Goal: Book appointment/travel/reservation

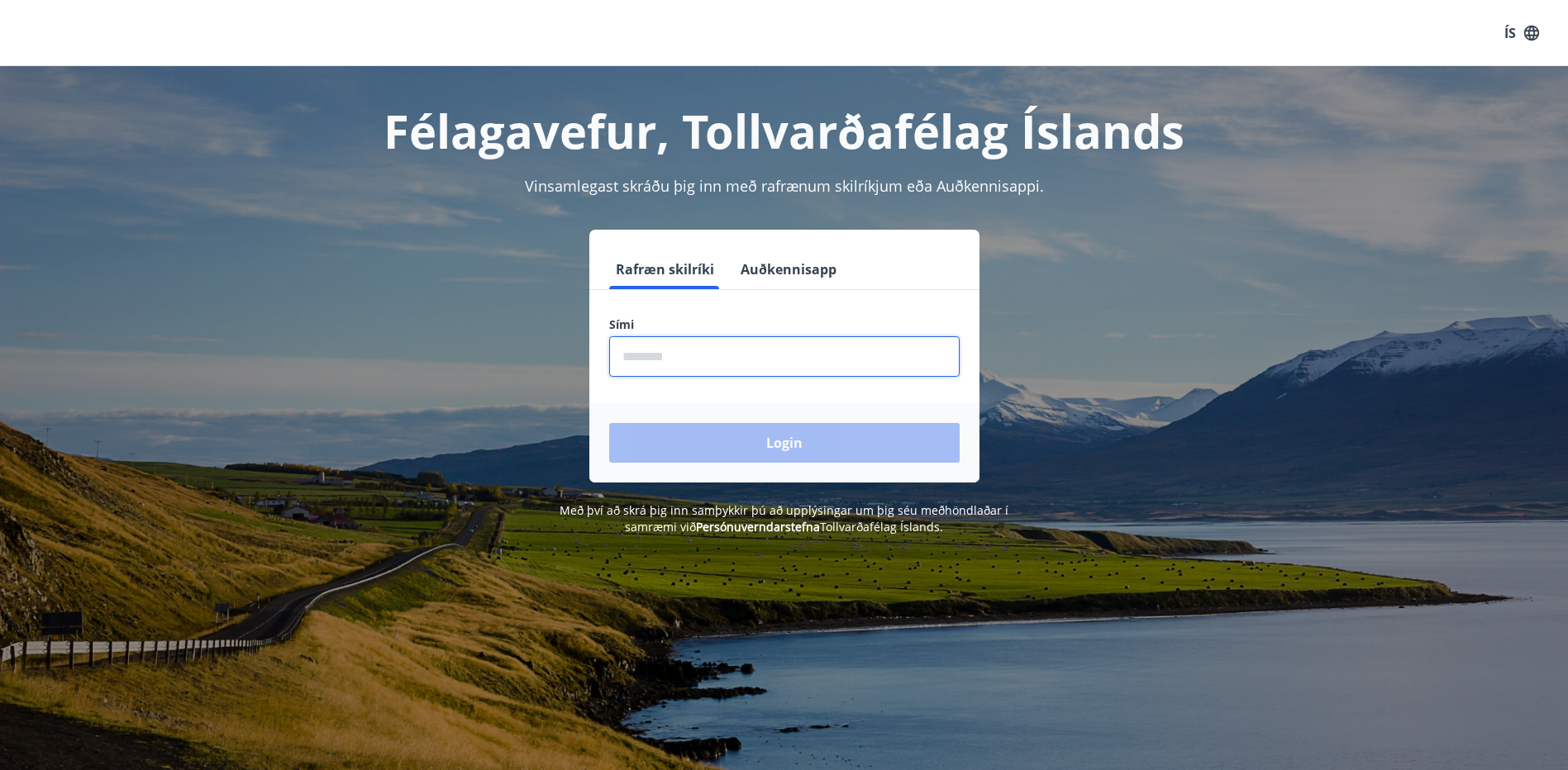
drag, startPoint x: 678, startPoint y: 357, endPoint x: 687, endPoint y: 355, distance: 9.2
click at [687, 355] on input "phone" at bounding box center [784, 357] width 350 height 40
click at [695, 355] on input "phone" at bounding box center [784, 357] width 350 height 40
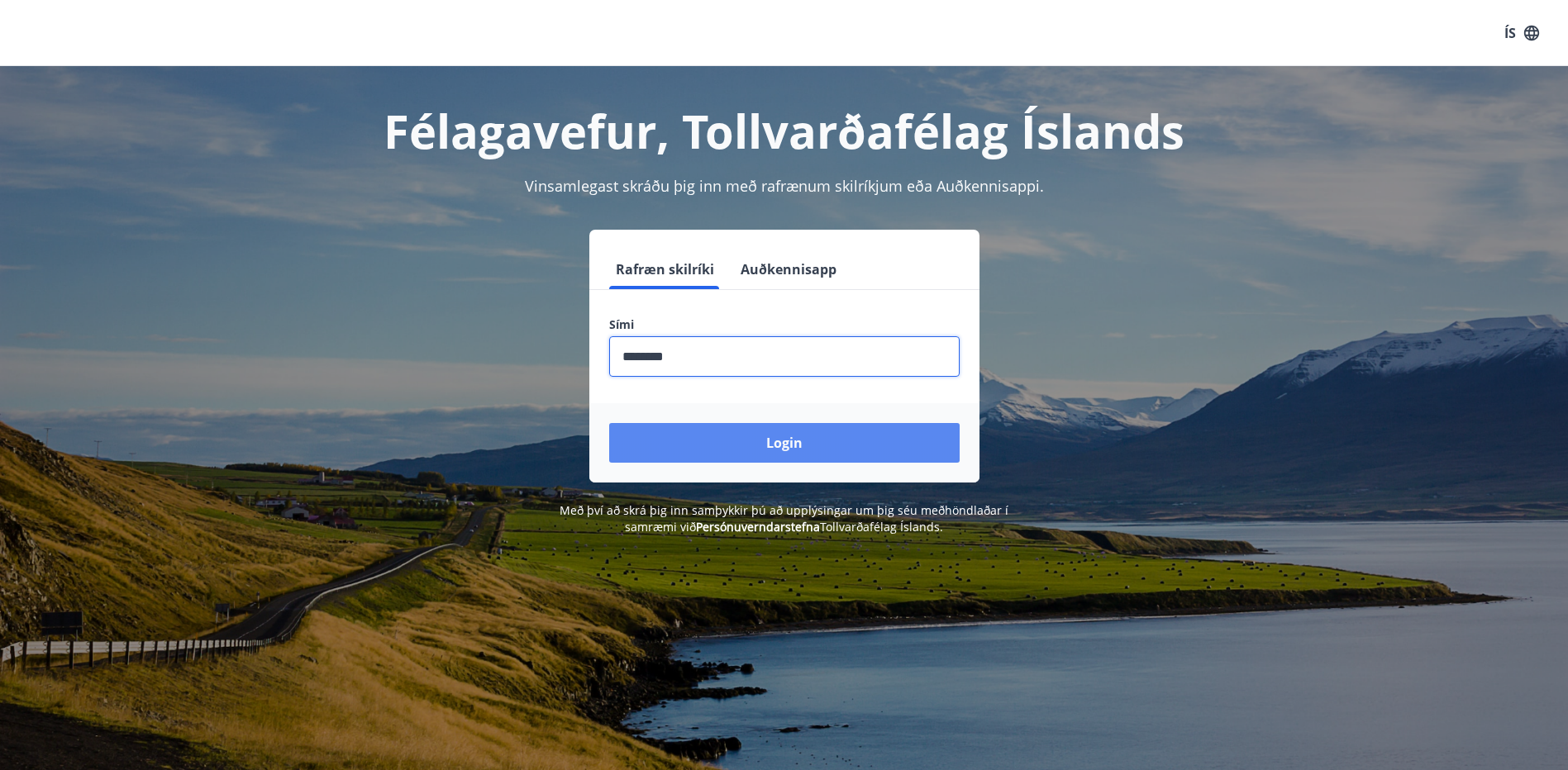
type input "********"
click at [793, 436] on button "Login" at bounding box center [784, 443] width 350 height 40
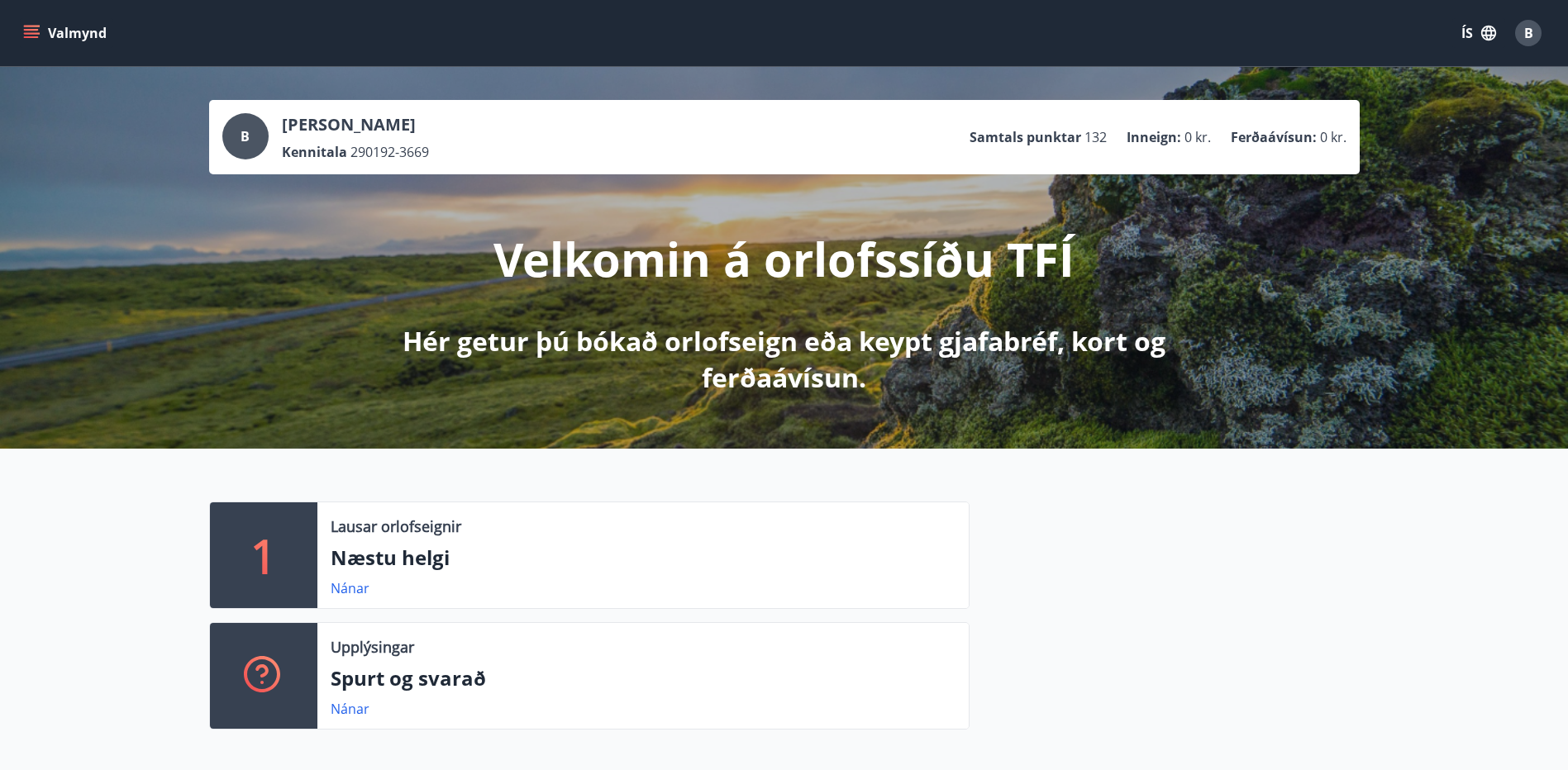
click at [24, 44] on button "Valmynd" at bounding box center [67, 33] width 94 height 29
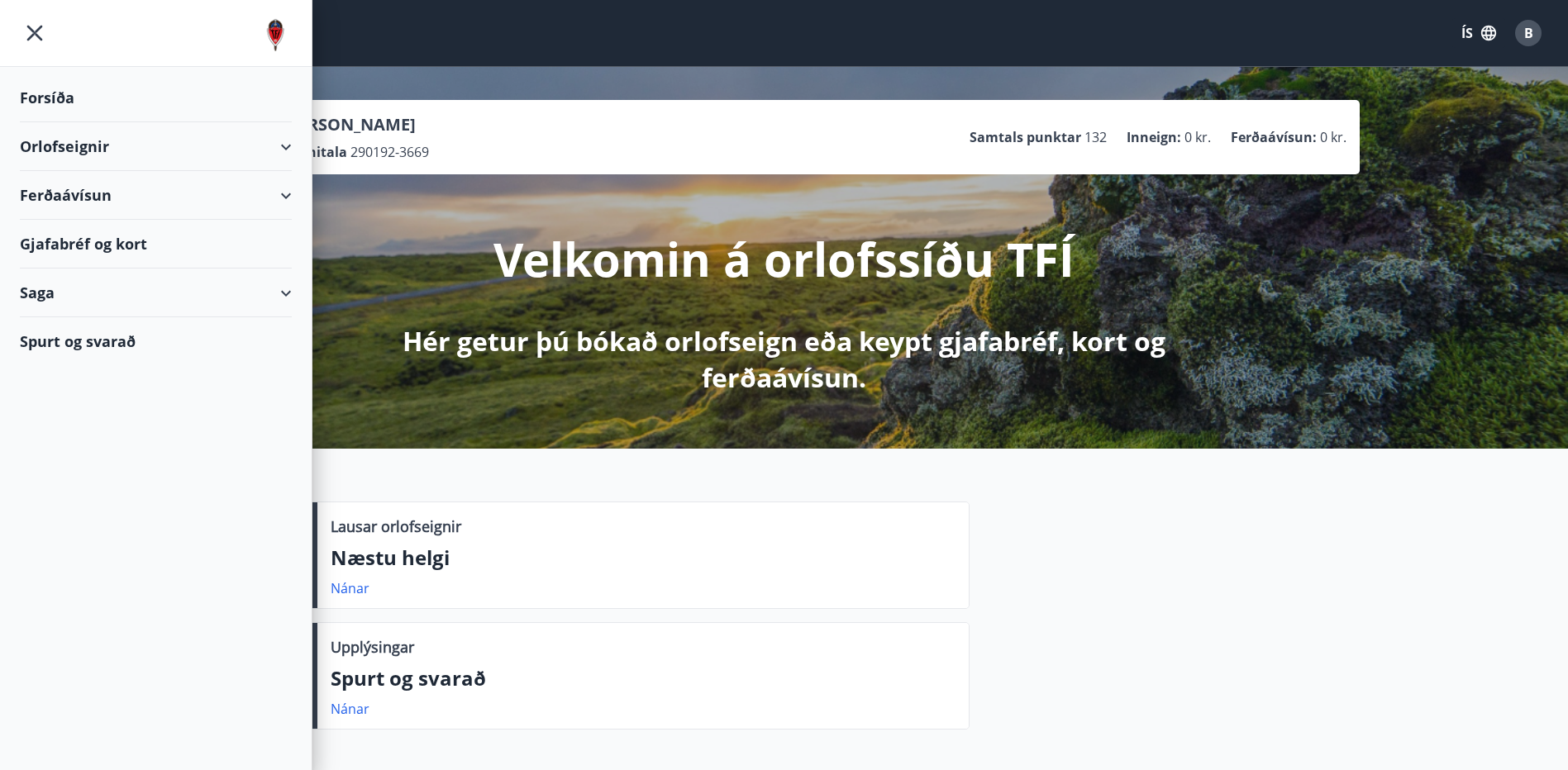
click at [278, 147] on div "Orlofseignir" at bounding box center [156, 146] width 272 height 49
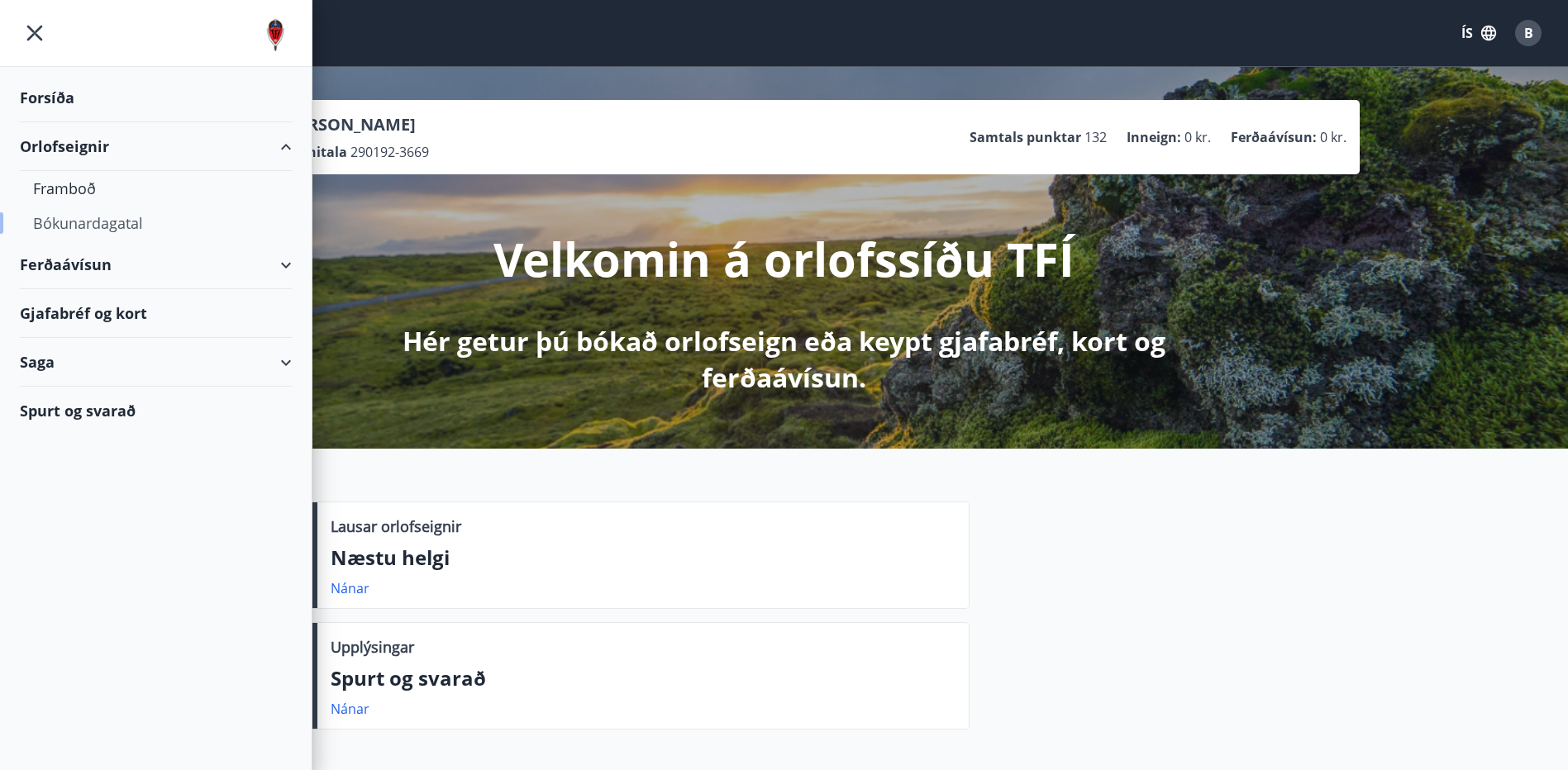
click at [117, 228] on div "Bókunardagatal" at bounding box center [155, 223] width 245 height 35
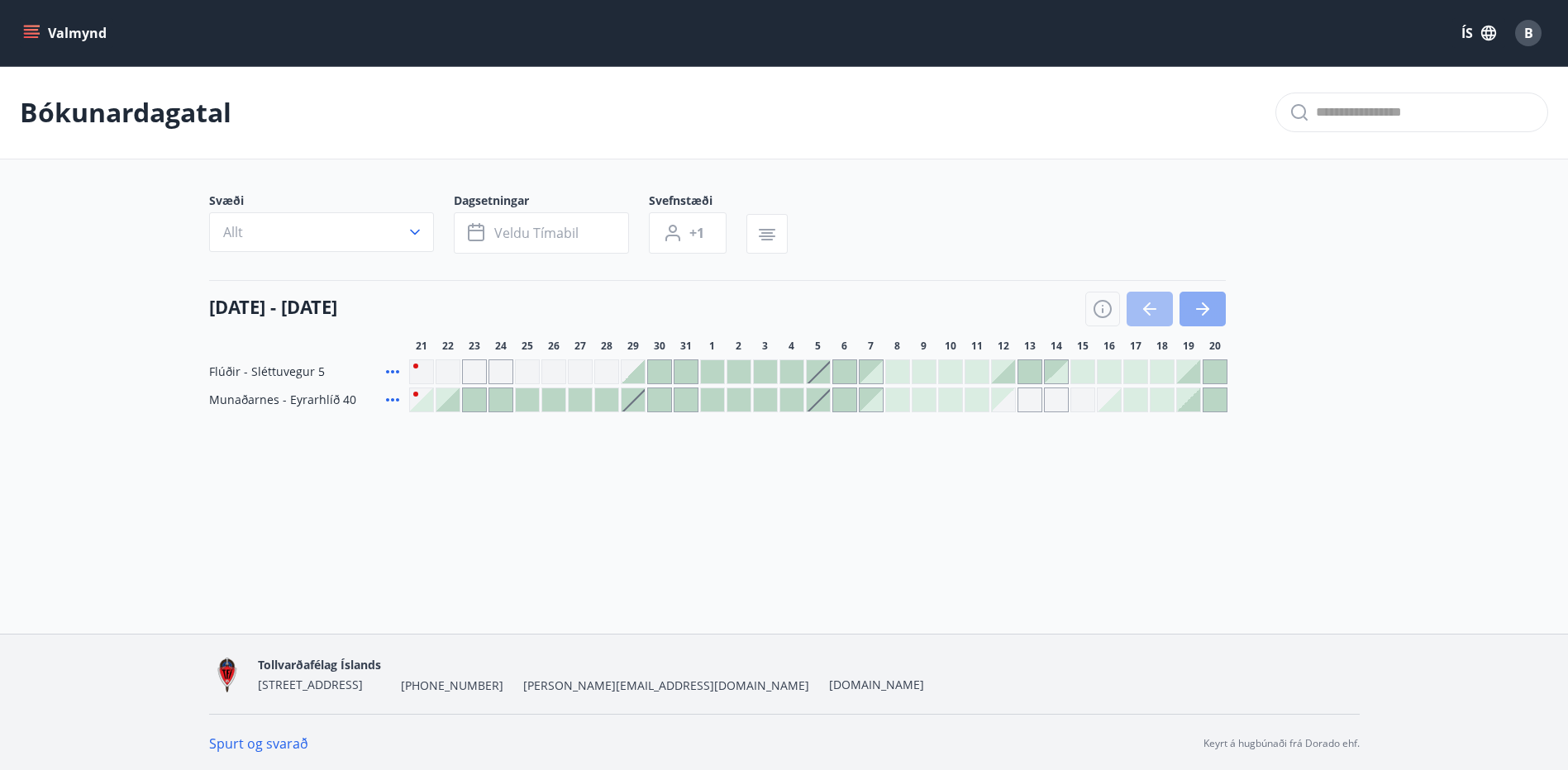
click at [1203, 302] on icon "button" at bounding box center [1203, 310] width 20 height 20
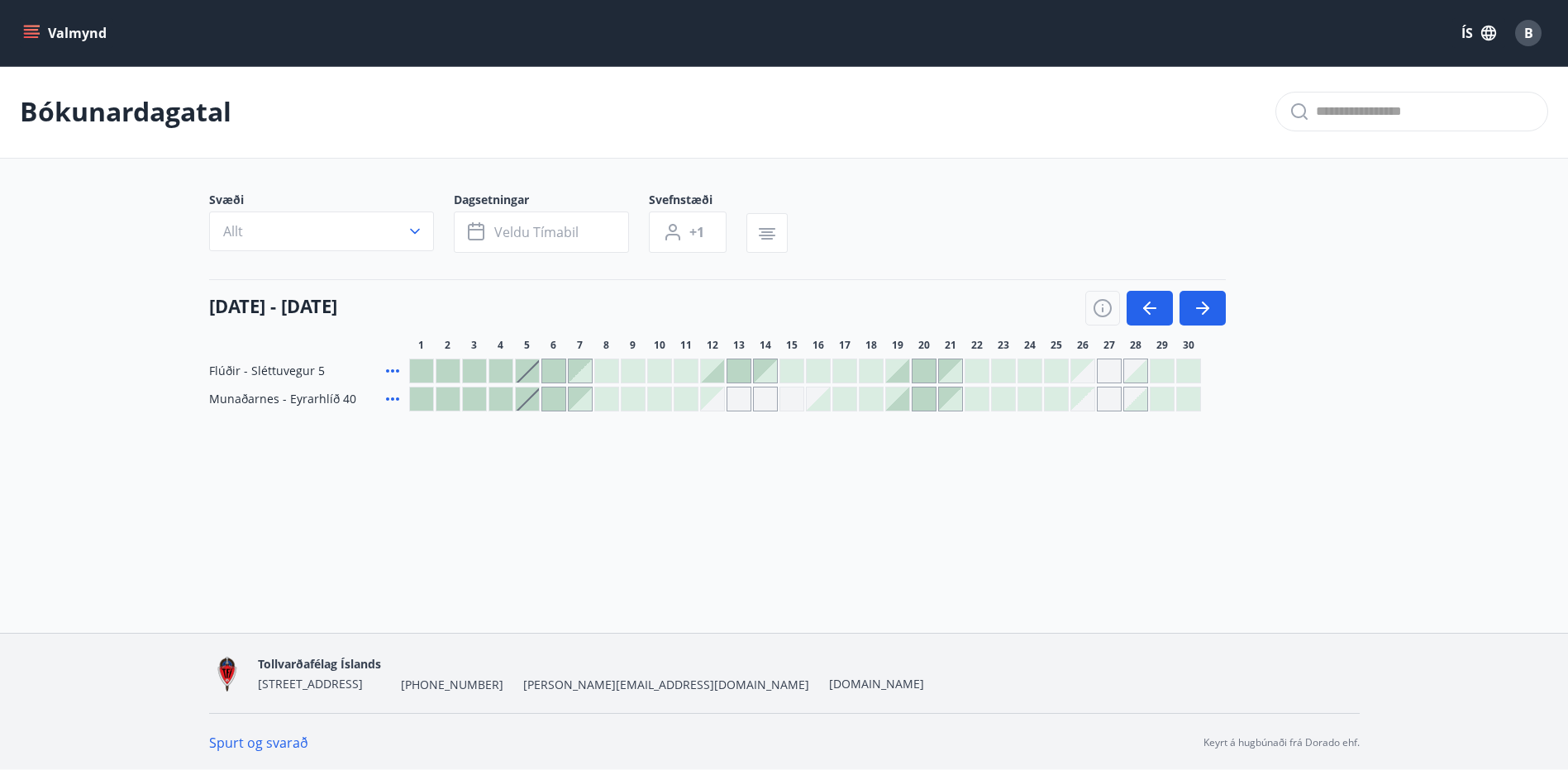
scroll to position [3, 0]
click at [1158, 311] on icon "button" at bounding box center [1150, 307] width 20 height 20
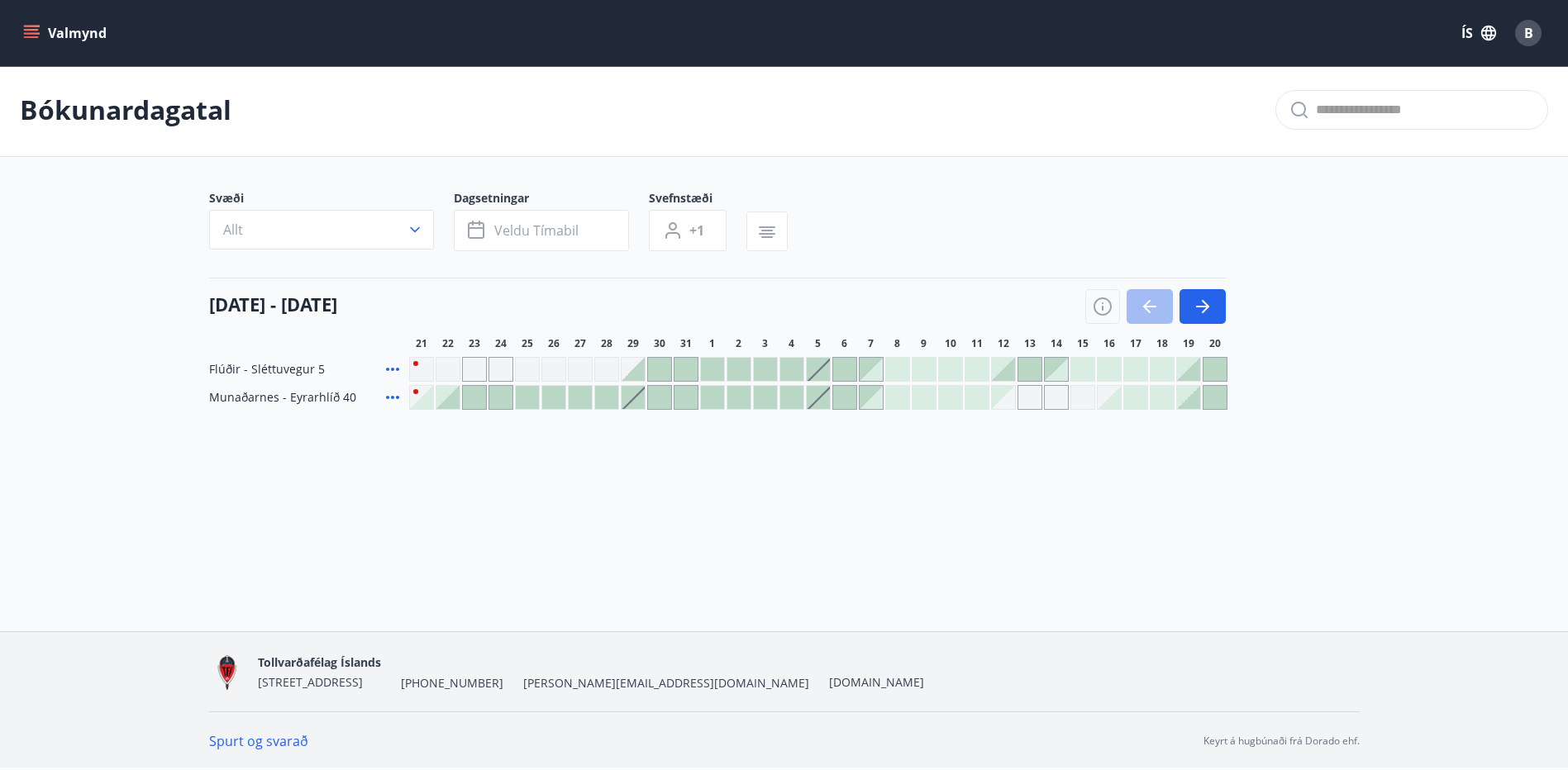
click at [1147, 311] on div at bounding box center [1155, 307] width 141 height 35
click at [768, 234] on icon "button" at bounding box center [767, 234] width 17 height 2
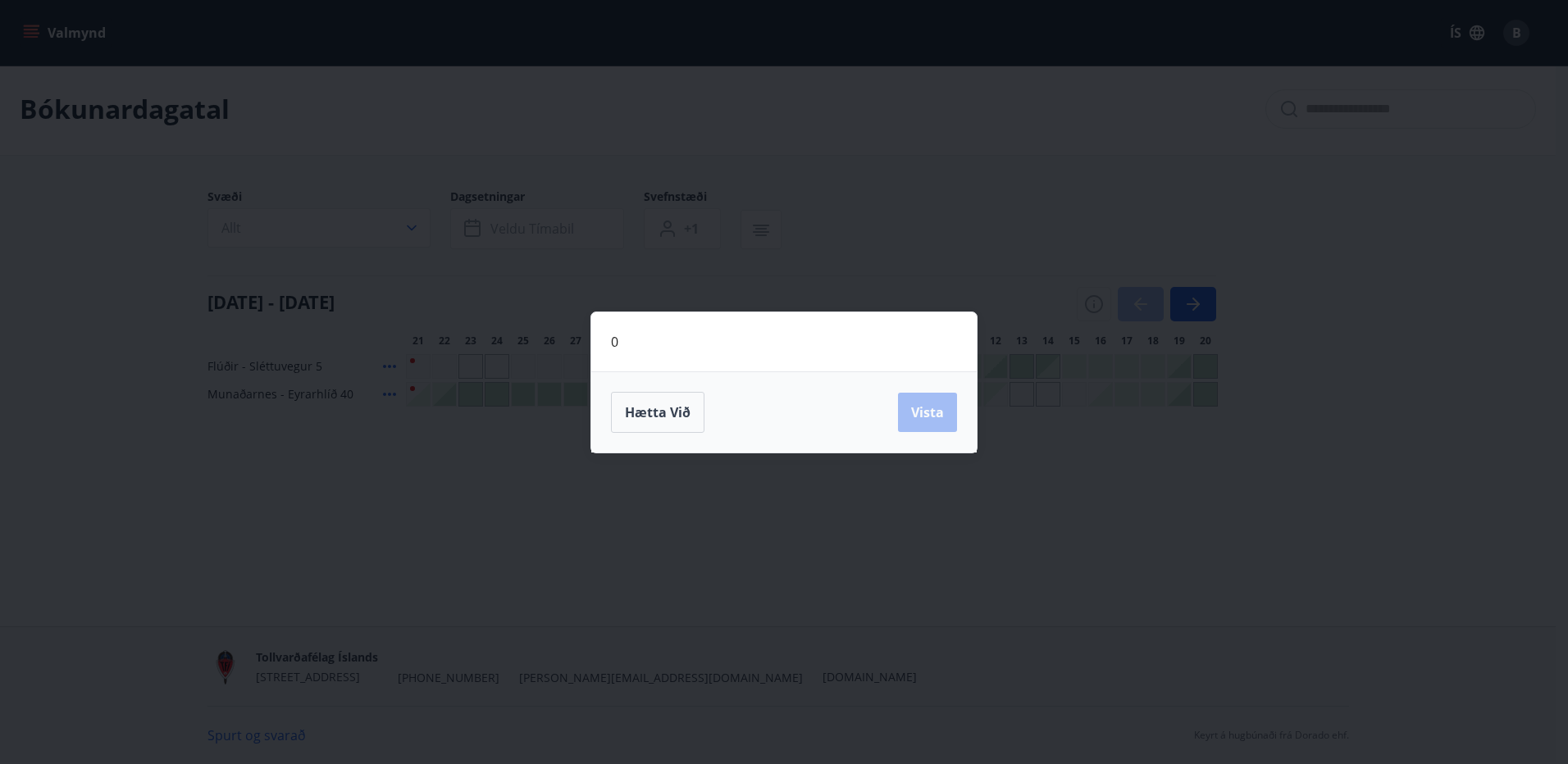
click at [1302, 534] on div "0 Hætta við Vista" at bounding box center [784, 382] width 1568 height 764
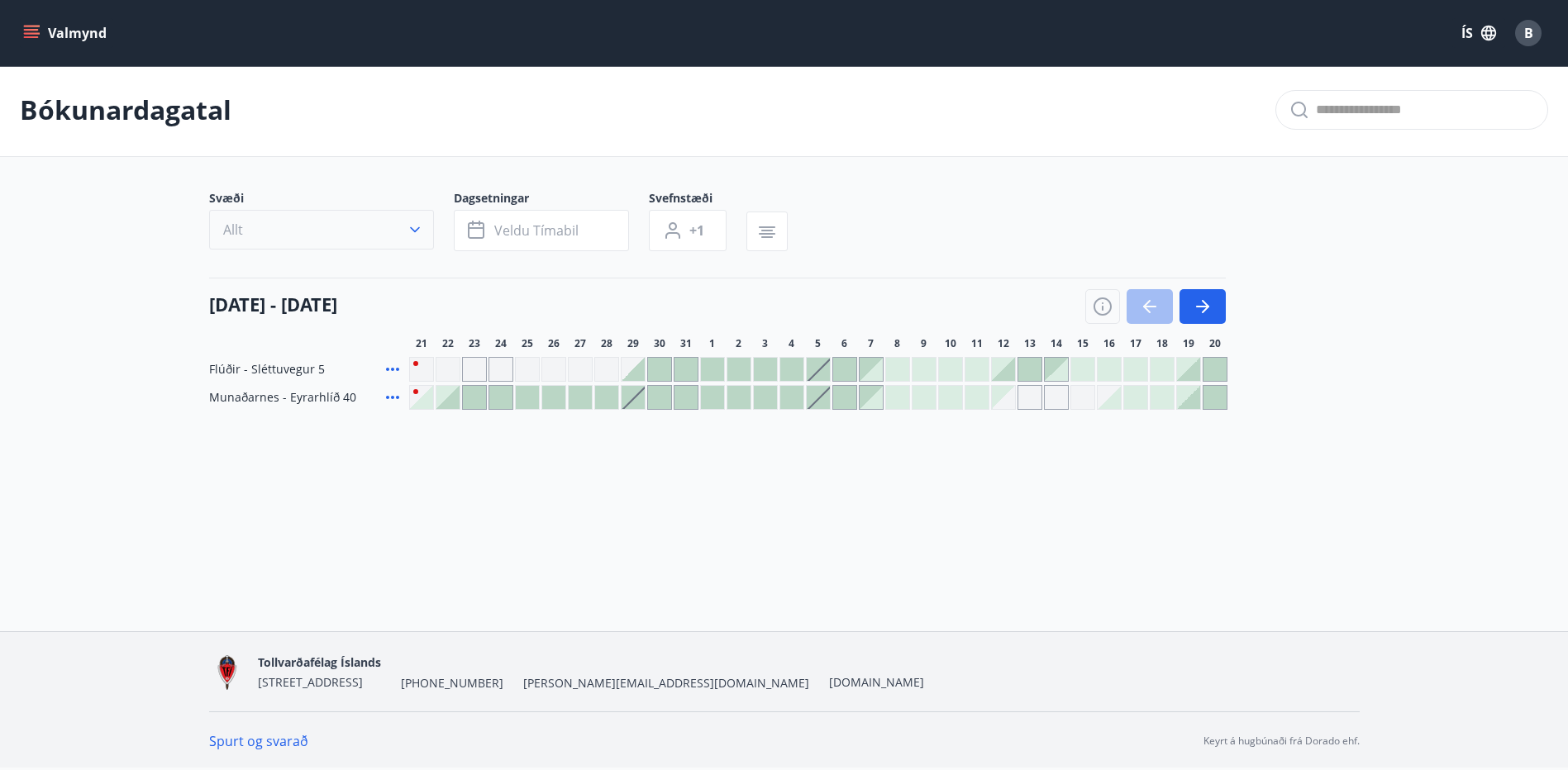
click at [347, 232] on button "Allt" at bounding box center [322, 229] width 225 height 40
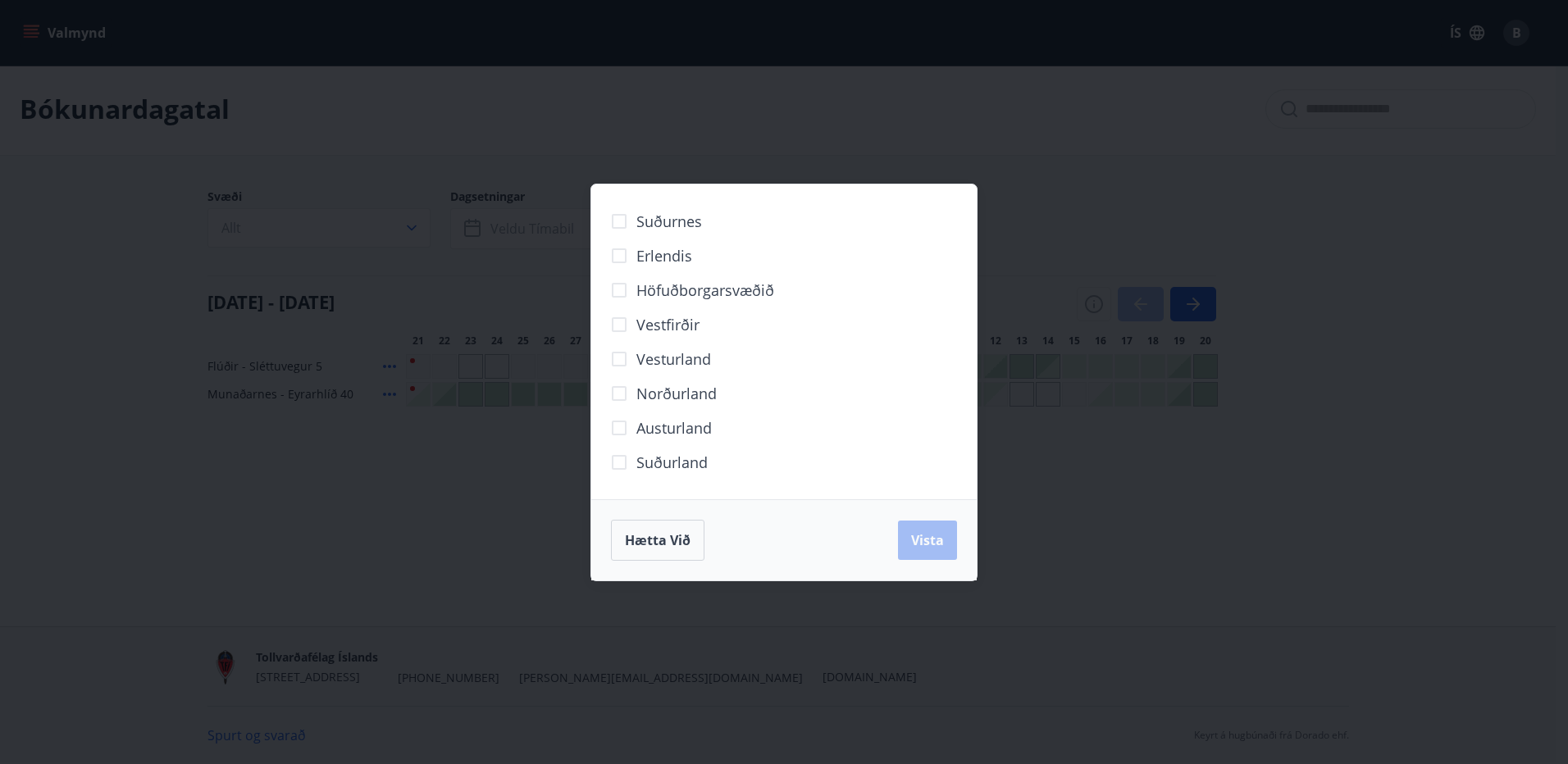
drag, startPoint x: 1305, startPoint y: 494, endPoint x: 1298, endPoint y: 486, distance: 10.6
click at [1305, 493] on div "Suðurnes Erlendis Höfuðborgarsvæðið Vestfirðir Vesturland Norðurland Austurland…" at bounding box center [784, 382] width 1568 height 764
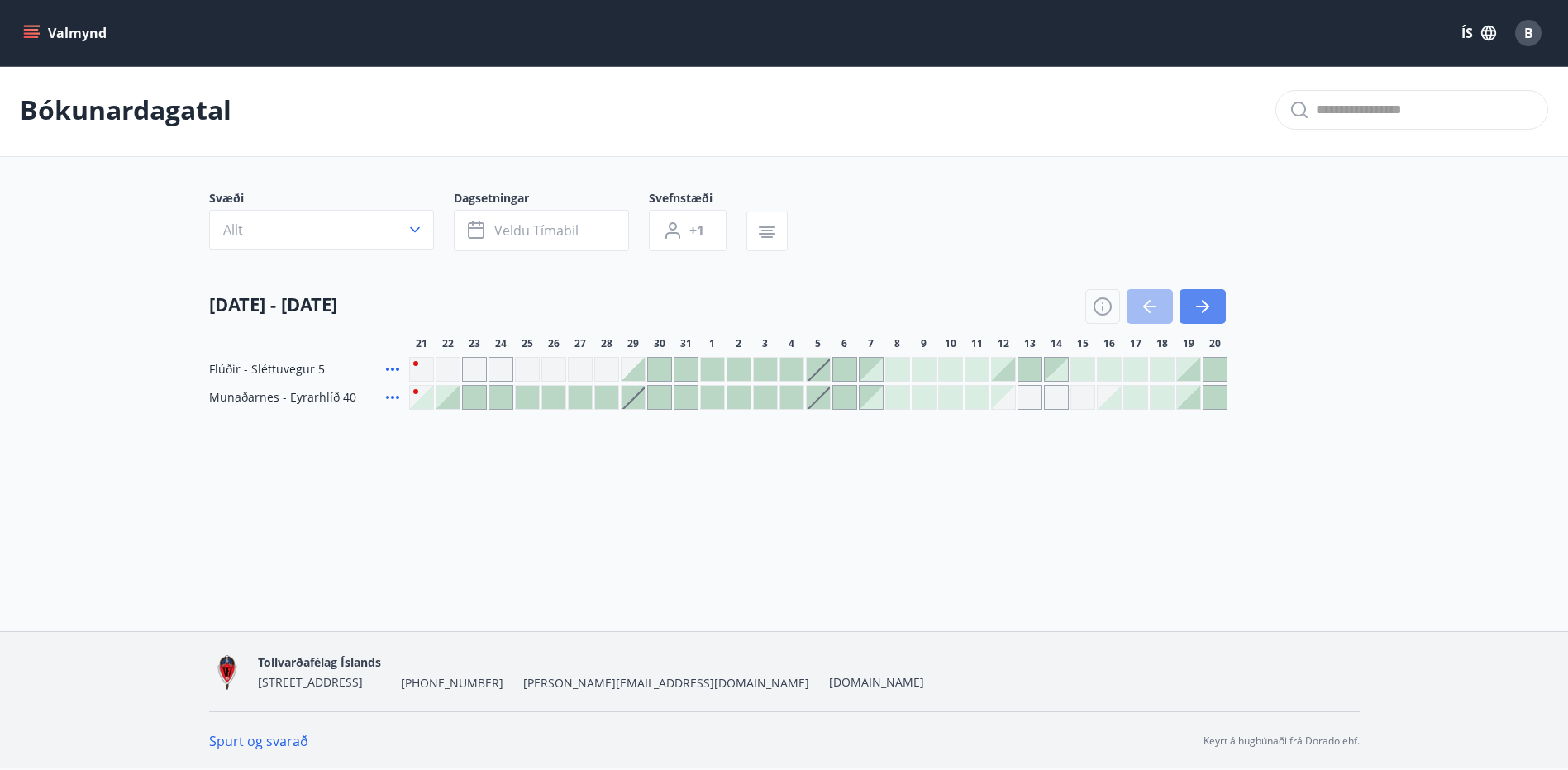
click at [1218, 306] on button "button" at bounding box center [1203, 307] width 46 height 35
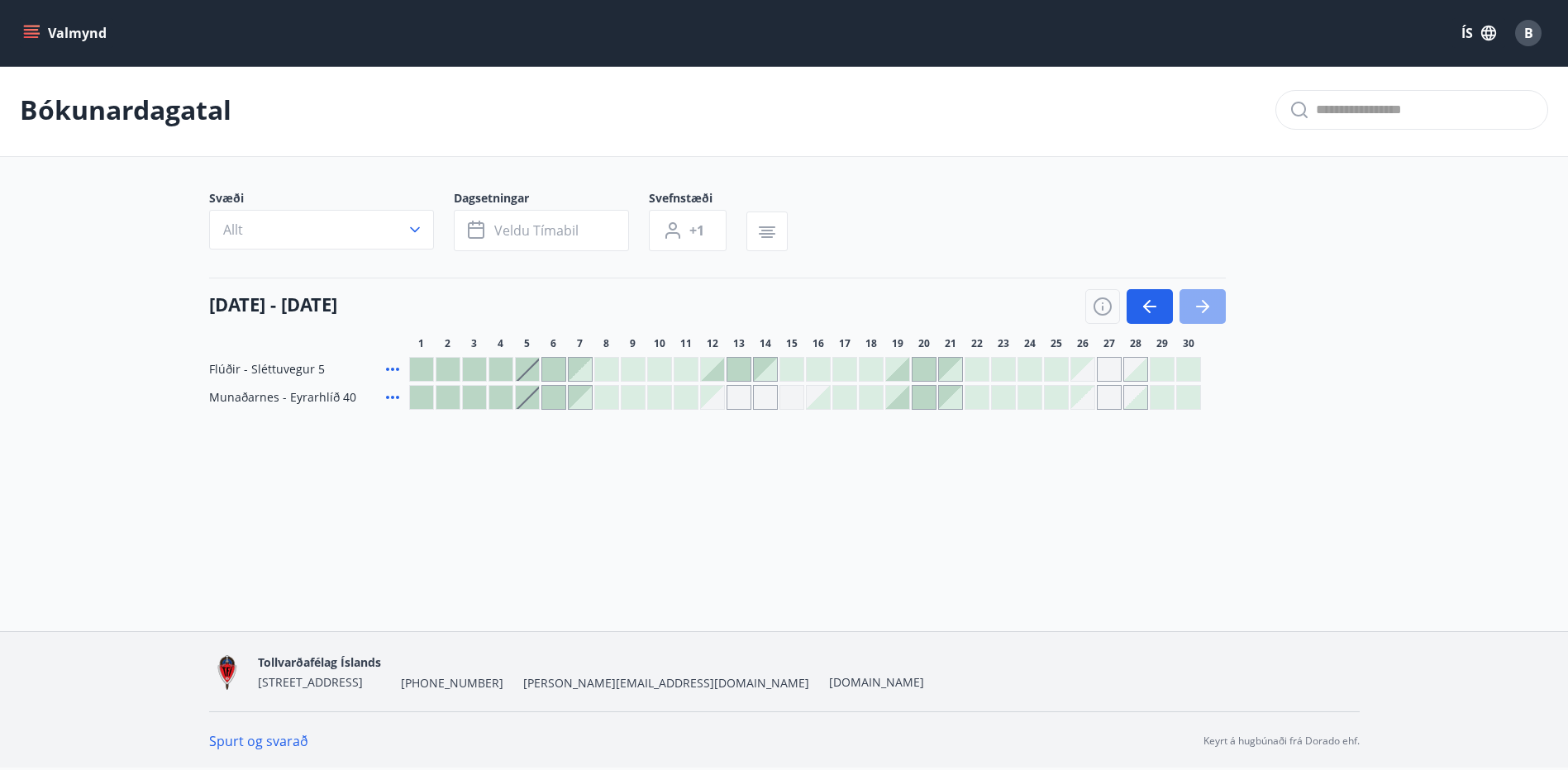
click at [1218, 306] on button "button" at bounding box center [1203, 307] width 46 height 35
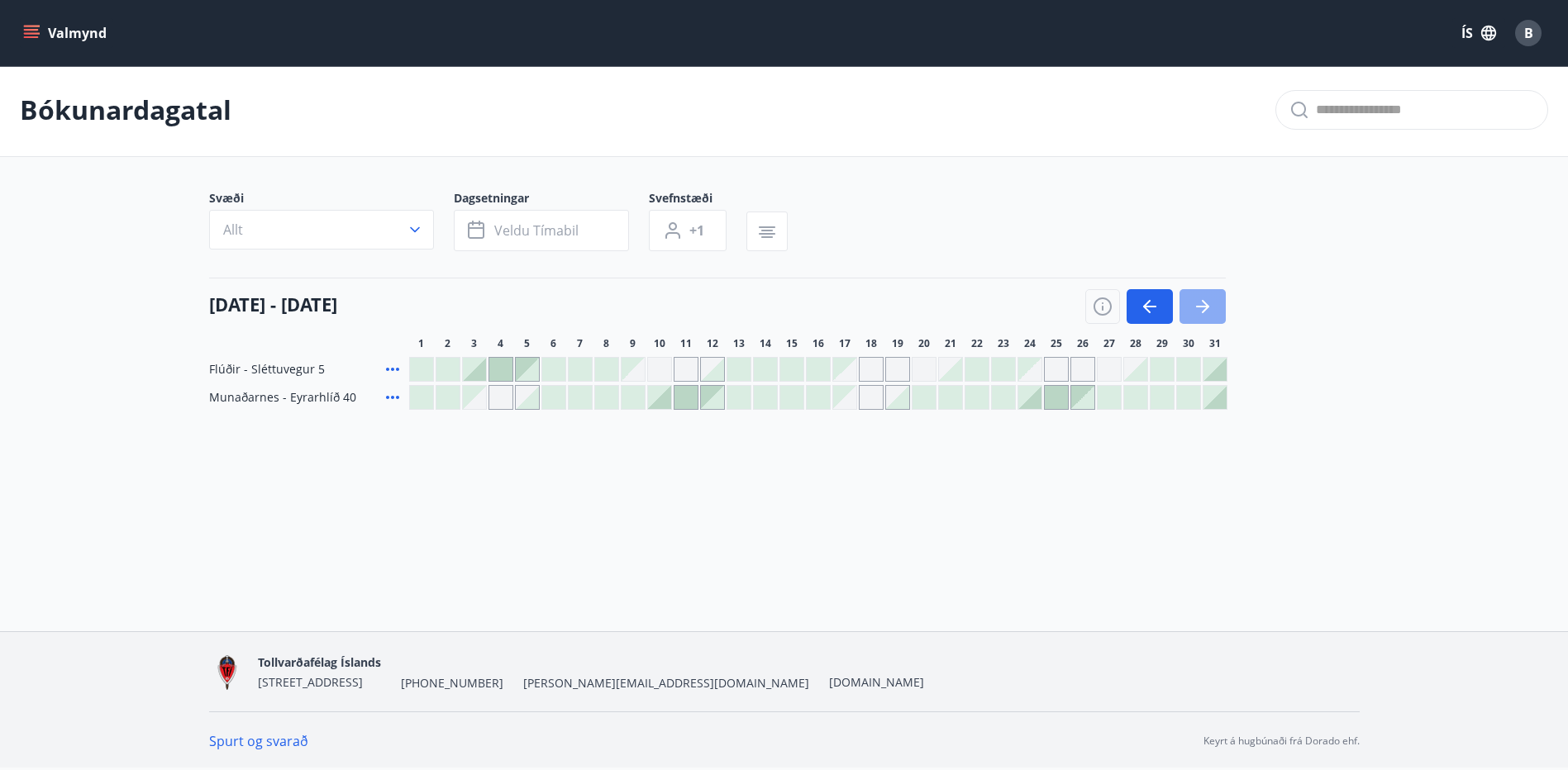
click at [1218, 306] on button "button" at bounding box center [1203, 307] width 46 height 35
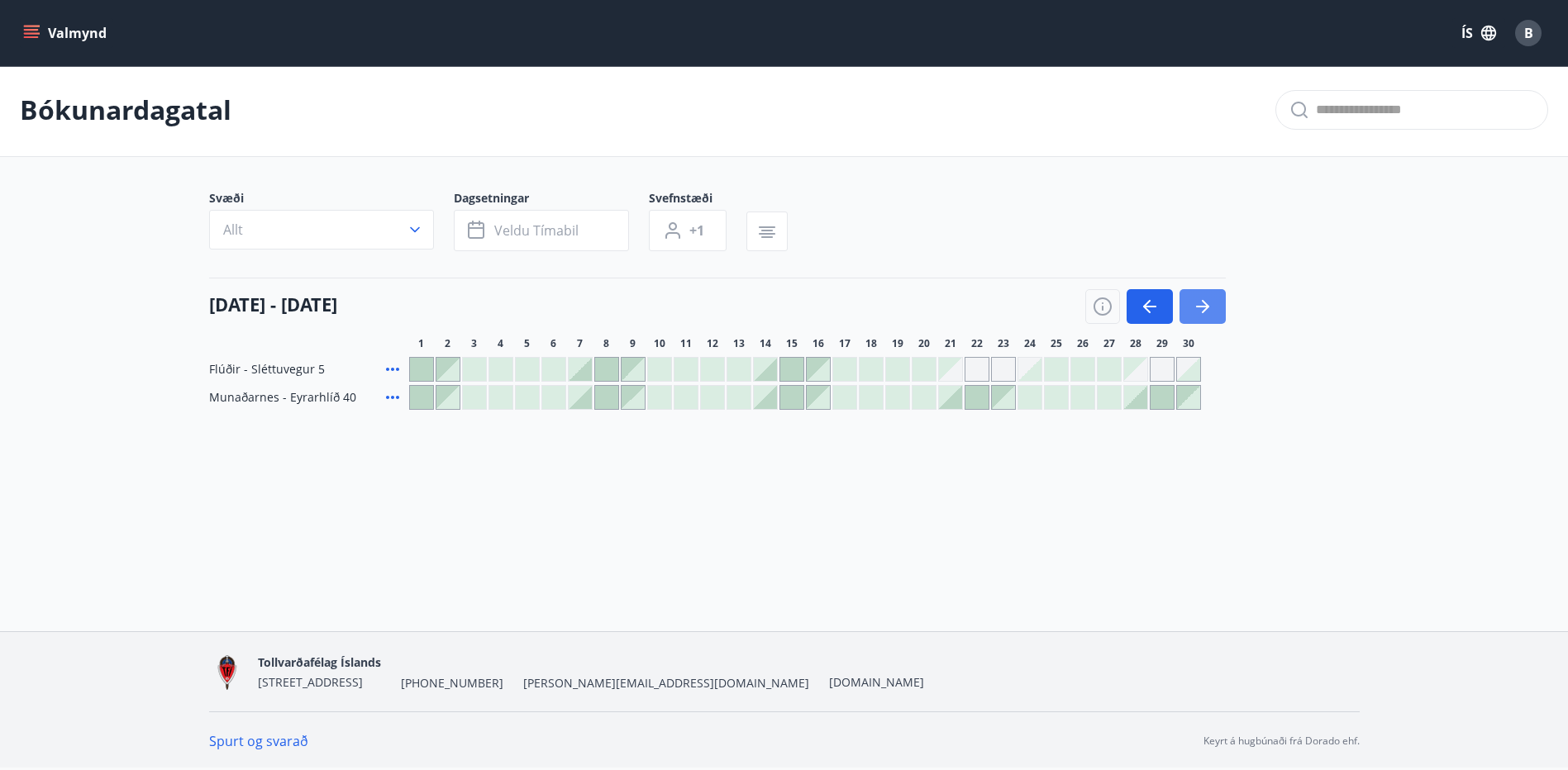
click at [1218, 306] on button "button" at bounding box center [1203, 307] width 46 height 35
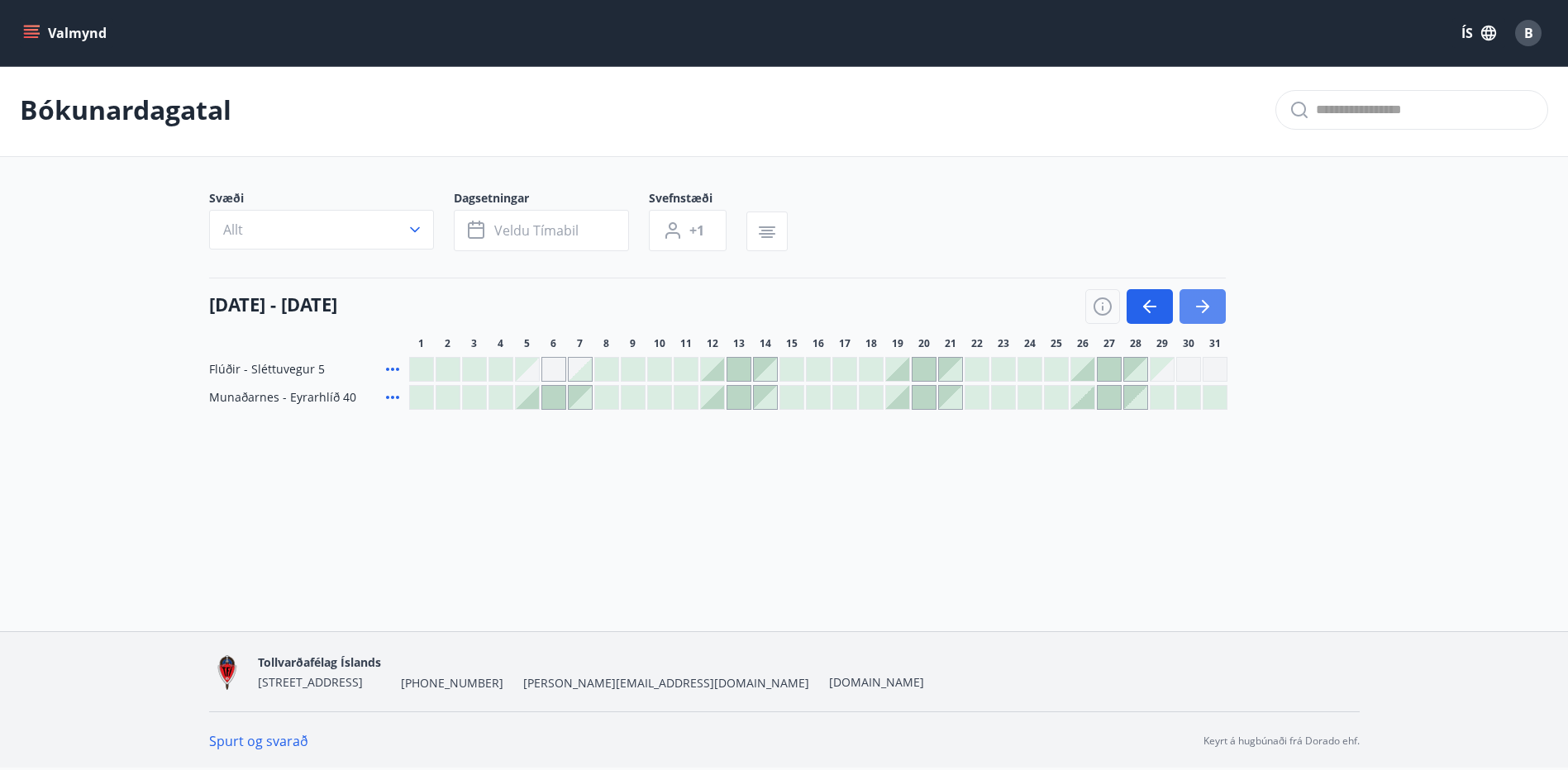
click at [1216, 301] on button "button" at bounding box center [1203, 307] width 46 height 35
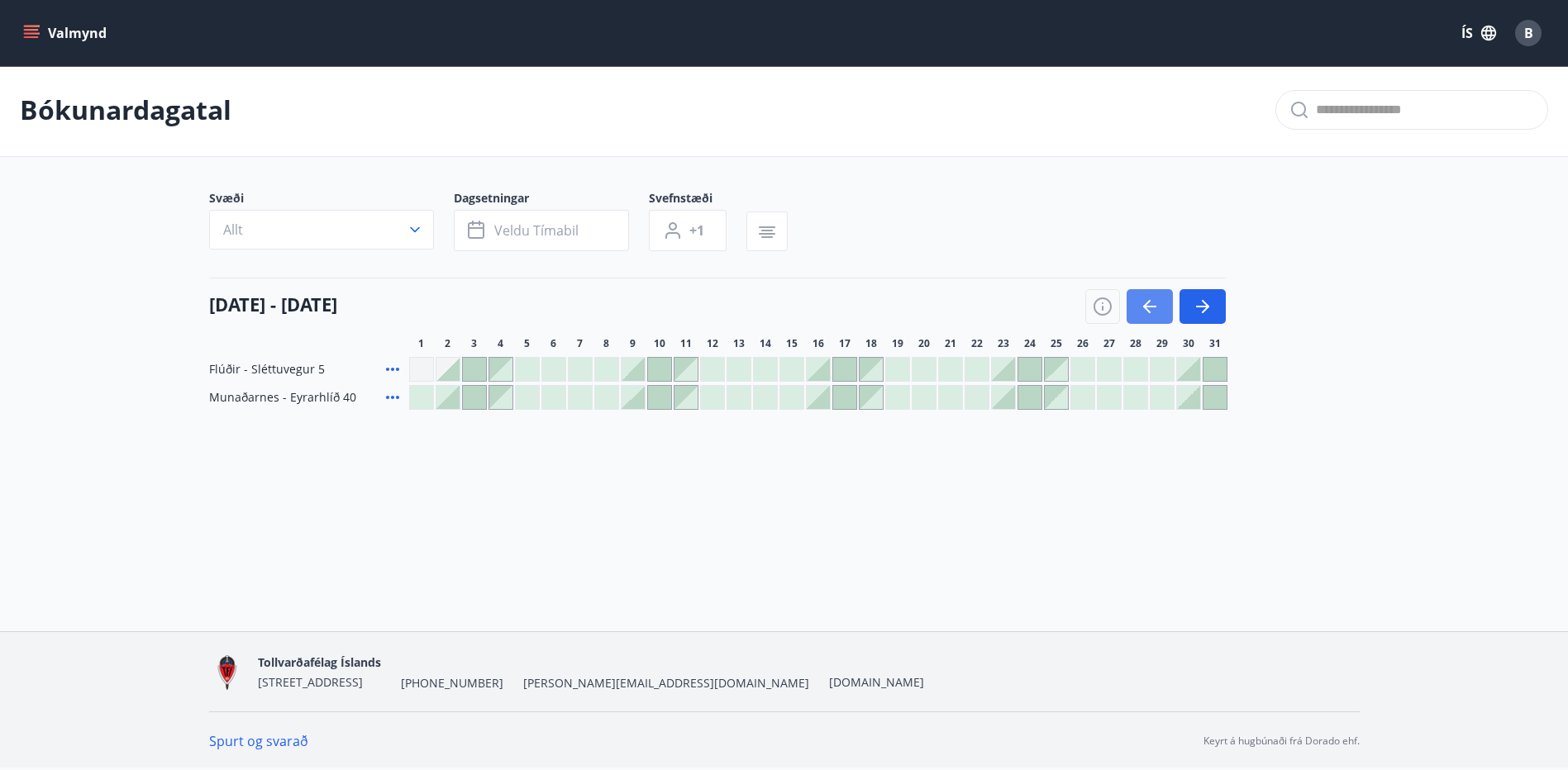
click at [1161, 308] on button "button" at bounding box center [1150, 307] width 46 height 35
